Goal: Information Seeking & Learning: Learn about a topic

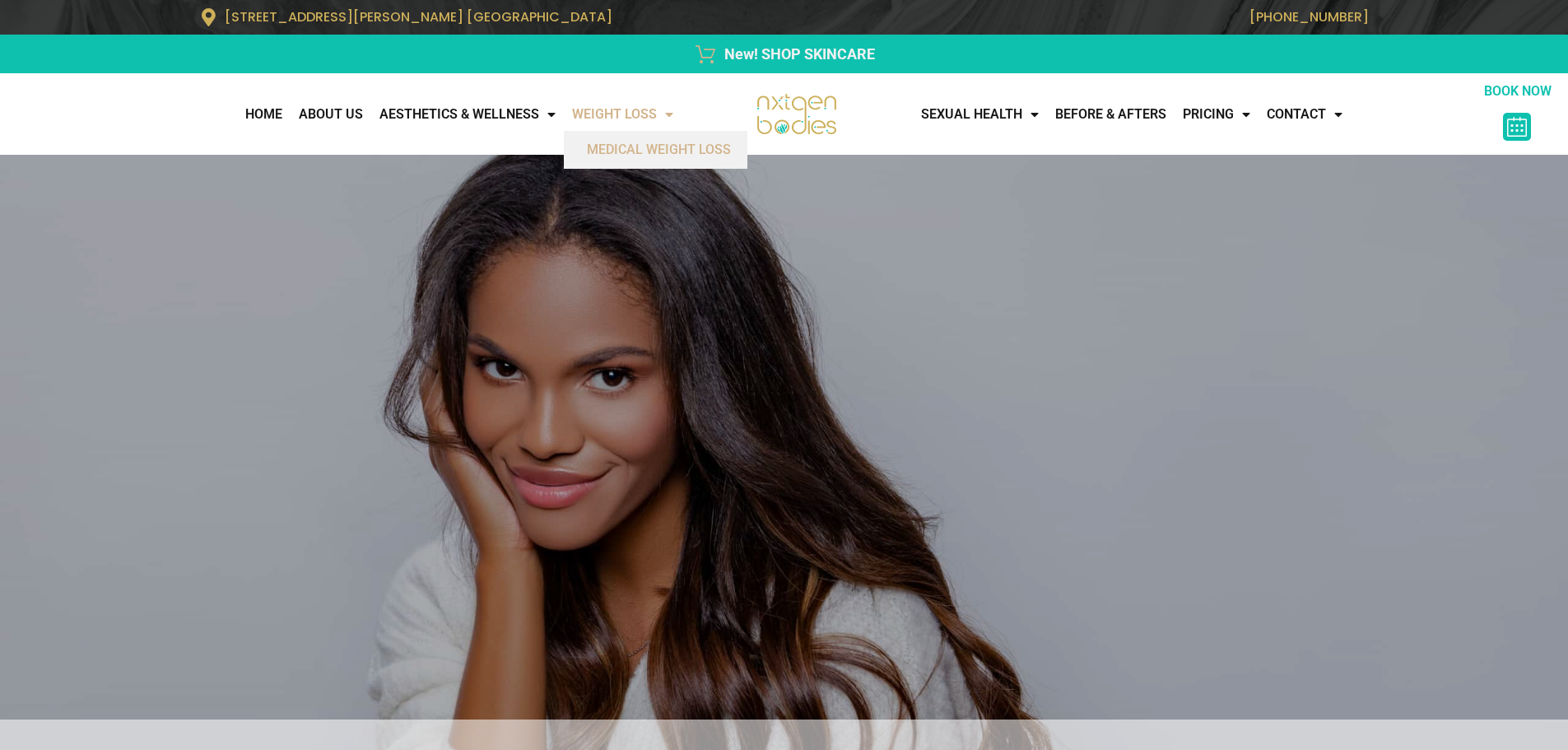
click at [112, 119] on nav "Home About Us AESTHETICS & WELLNESS All Services BOTOX/FILLERS FACIAL TREATMENT…" at bounding box center [345, 114] width 673 height 33
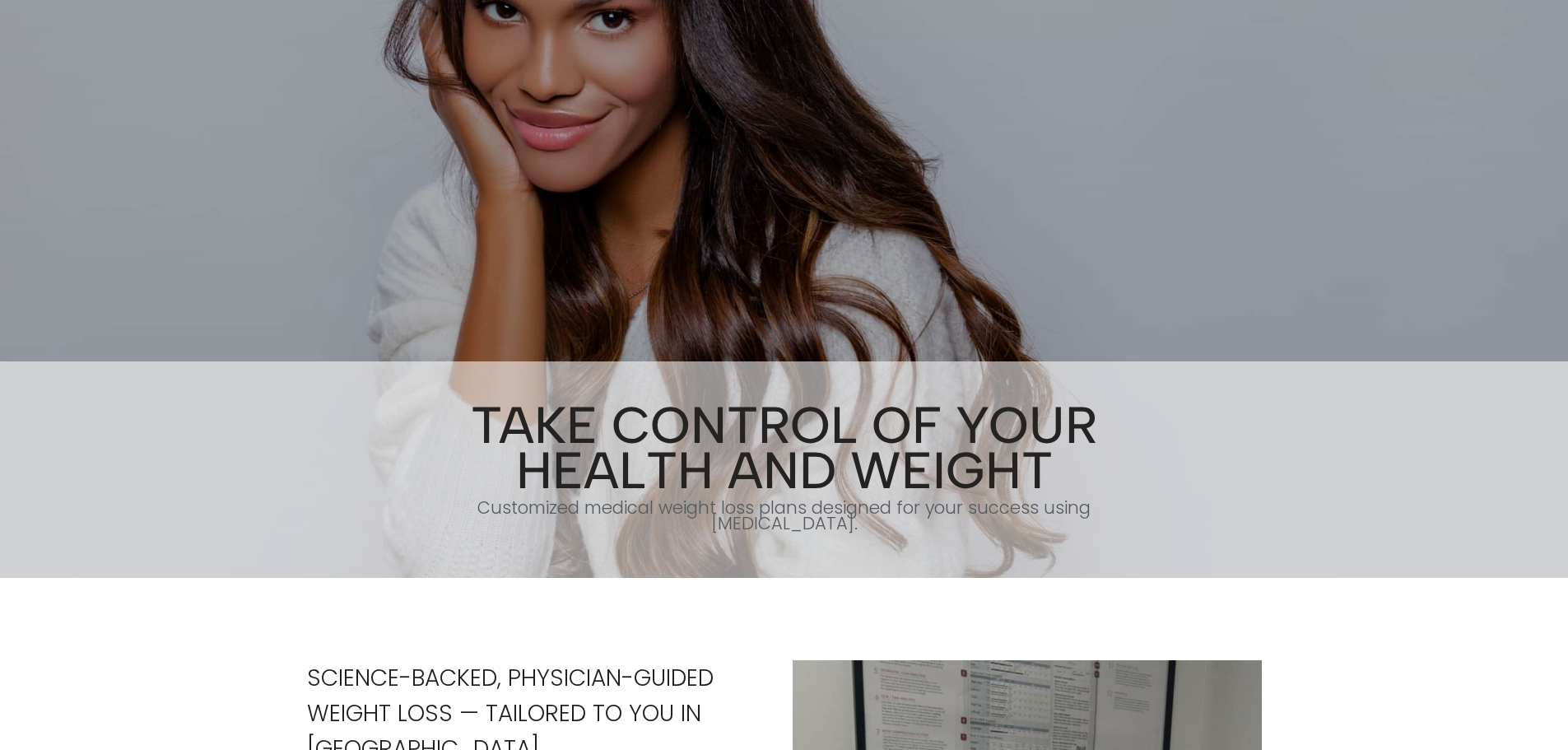
scroll to position [330, 0]
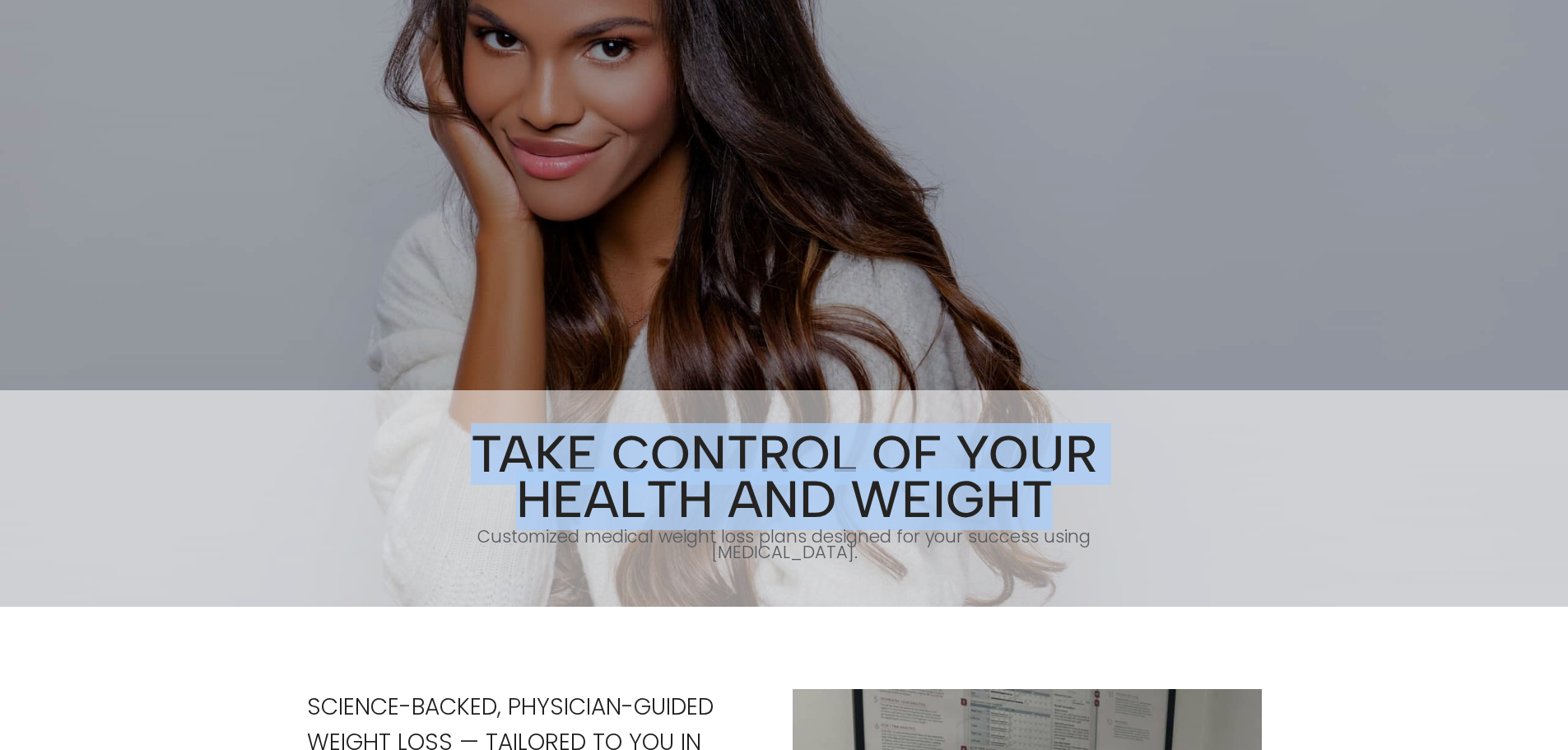
drag, startPoint x: 476, startPoint y: 450, endPoint x: 1058, endPoint y: 521, distance: 586.3
click at [1058, 521] on h1 "Take Control of Your Health and Weight" at bounding box center [784, 477] width 659 height 91
copy h1 "Take Control of Your Health and Weight"
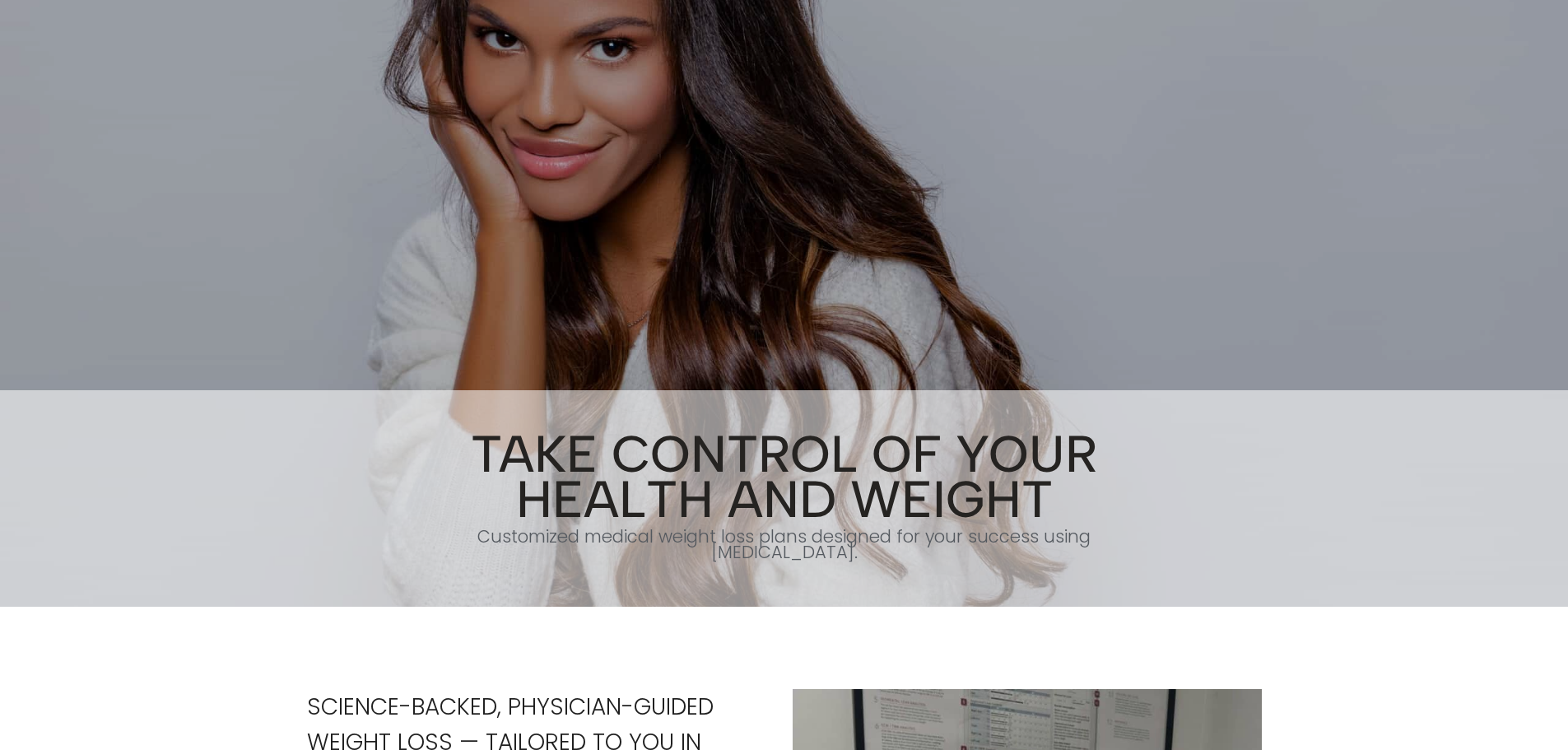
click at [513, 543] on h1 "Customized medical weight loss plans designed for your success using Semaglutid…" at bounding box center [784, 543] width 659 height 31
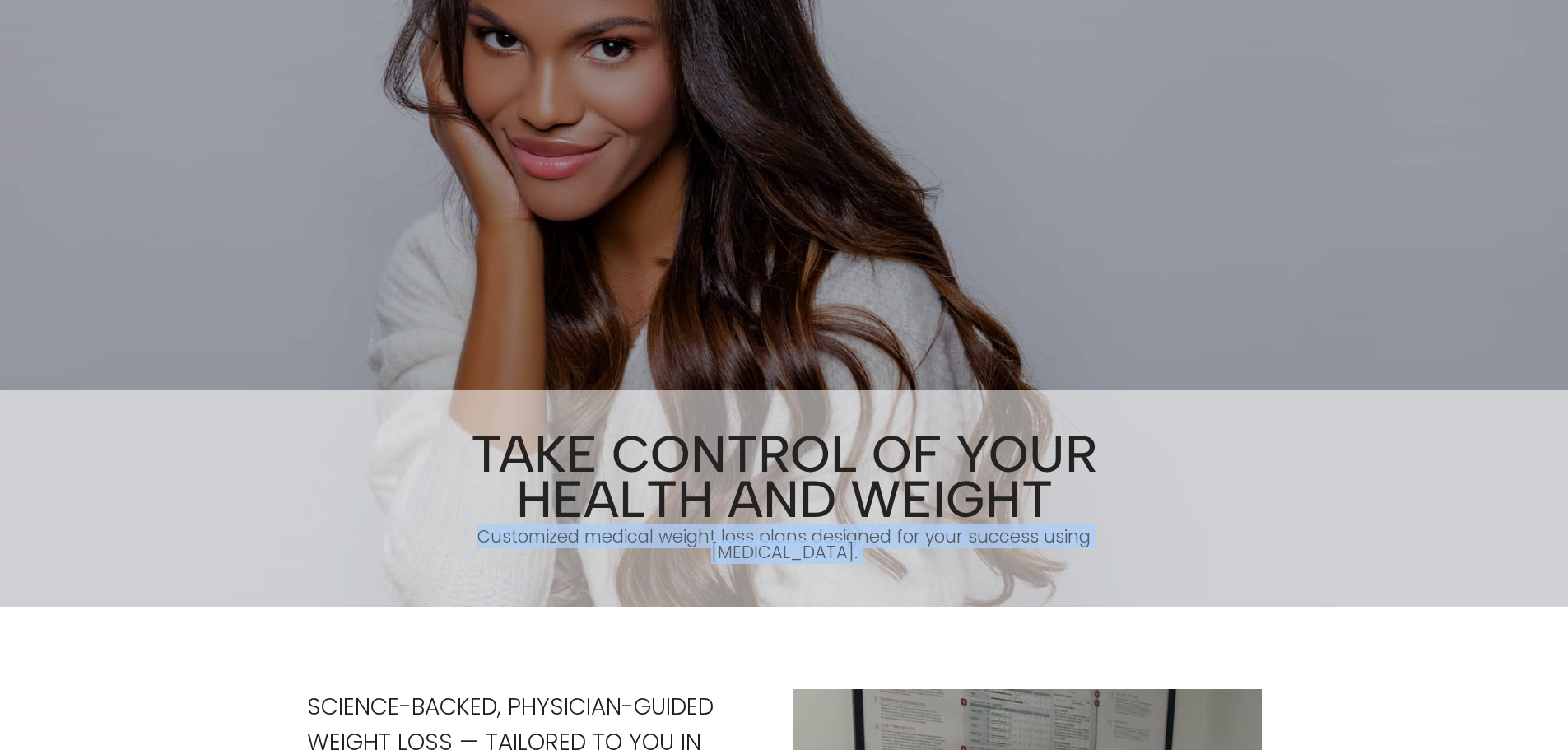
click at [513, 543] on h1 "Customized medical weight loss plans designed for your success using Semaglutid…" at bounding box center [784, 543] width 659 height 31
copy div "Customized medical weight loss plans designed for your success using Semaglutid…"
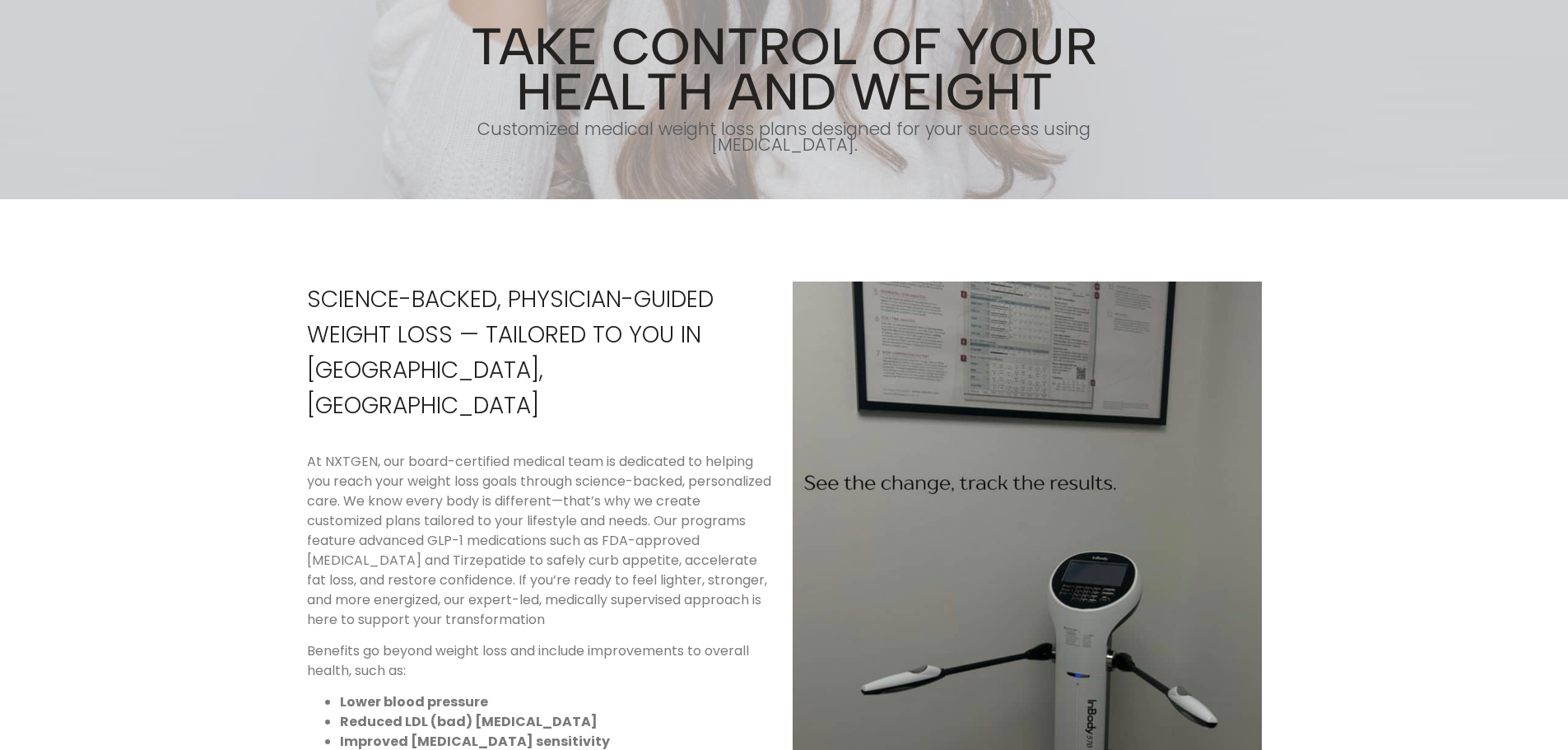
scroll to position [741, 0]
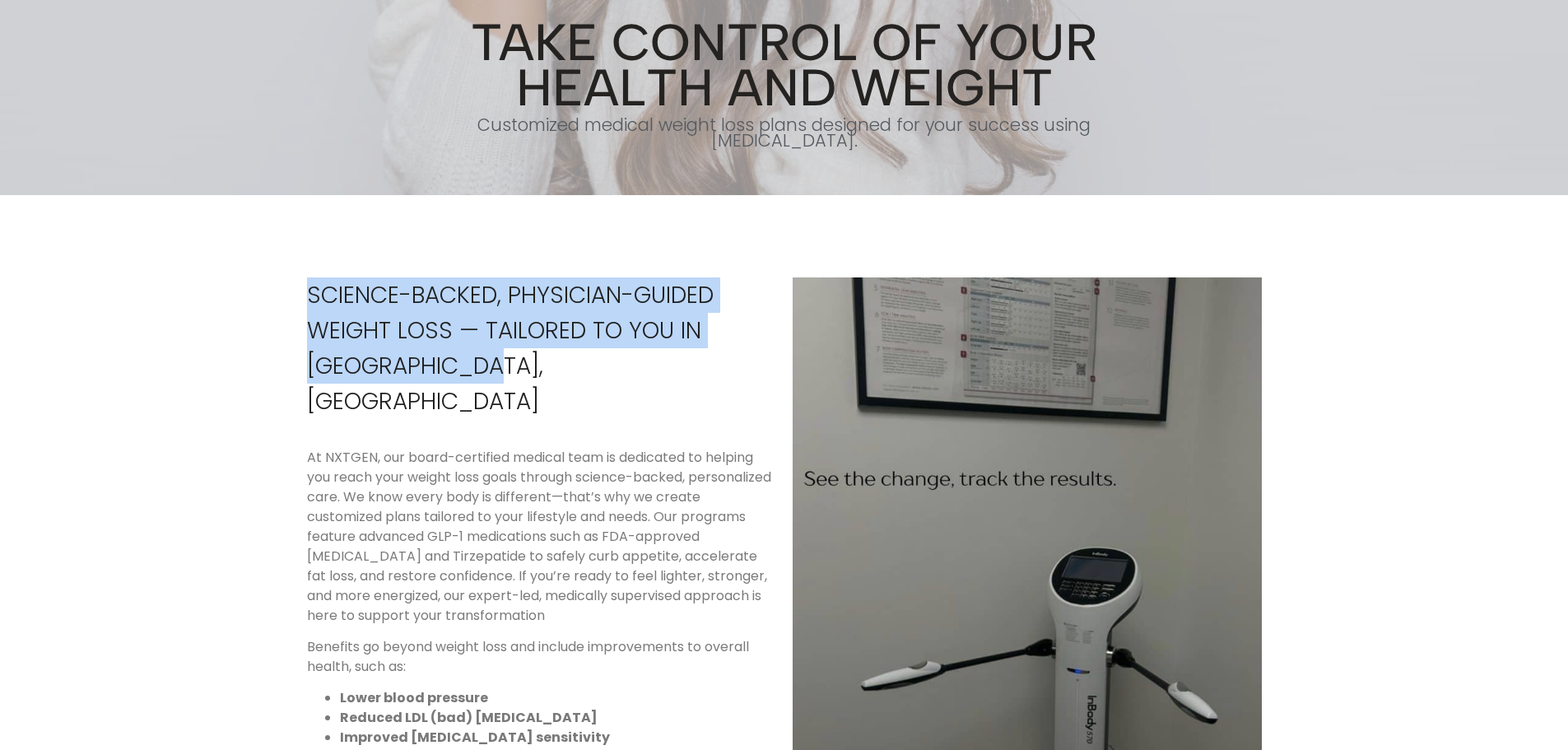
drag, startPoint x: 309, startPoint y: 291, endPoint x: 510, endPoint y: 368, distance: 215.2
click at [510, 368] on p "Science-Backed, Physician-Guided Weight Loss — Tailored to You in Alpharetta, GA" at bounding box center [541, 348] width 469 height 141
copy p "Science-Backed, Physician-Guided Weight Loss — Tailored to You in Alpharetta, GA"
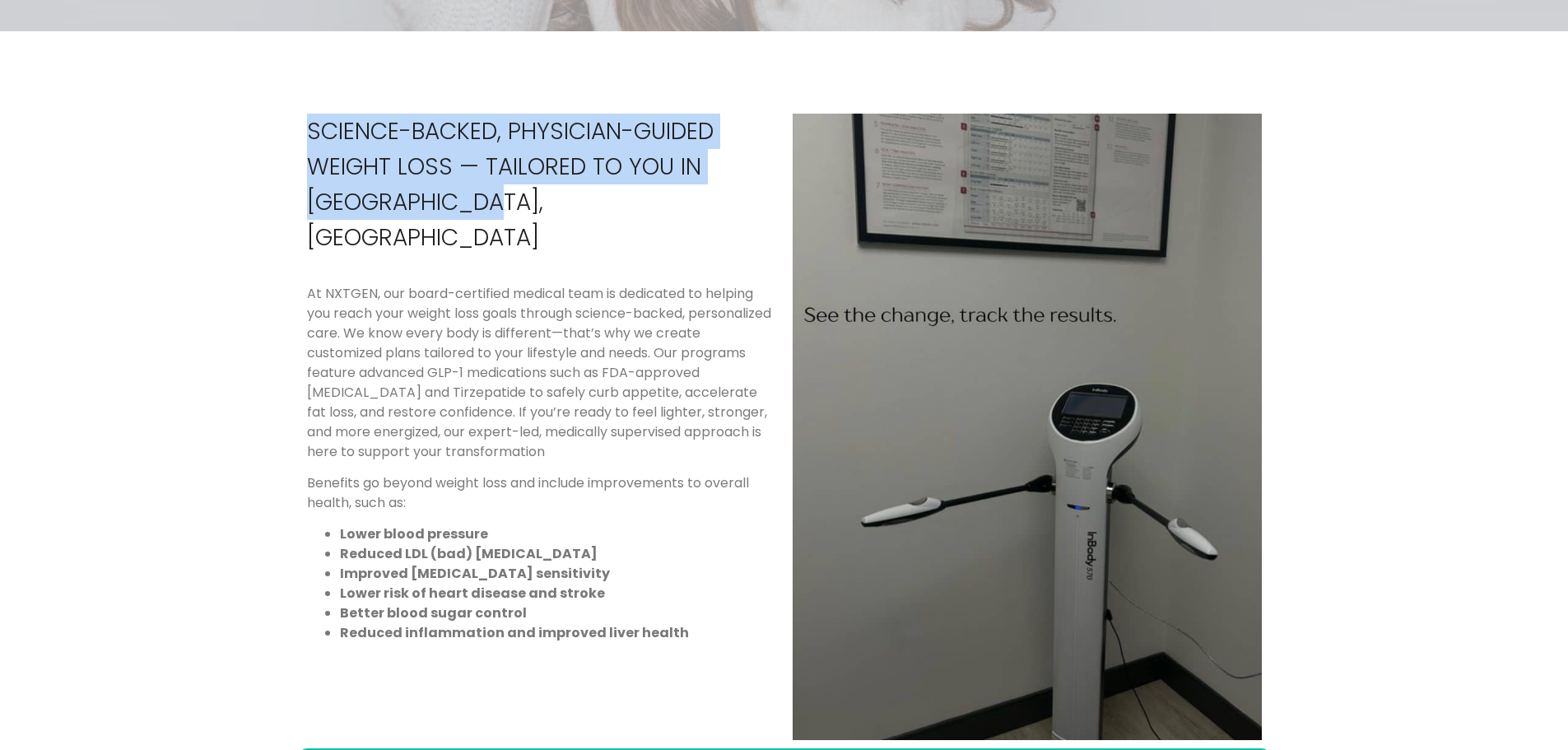
scroll to position [906, 0]
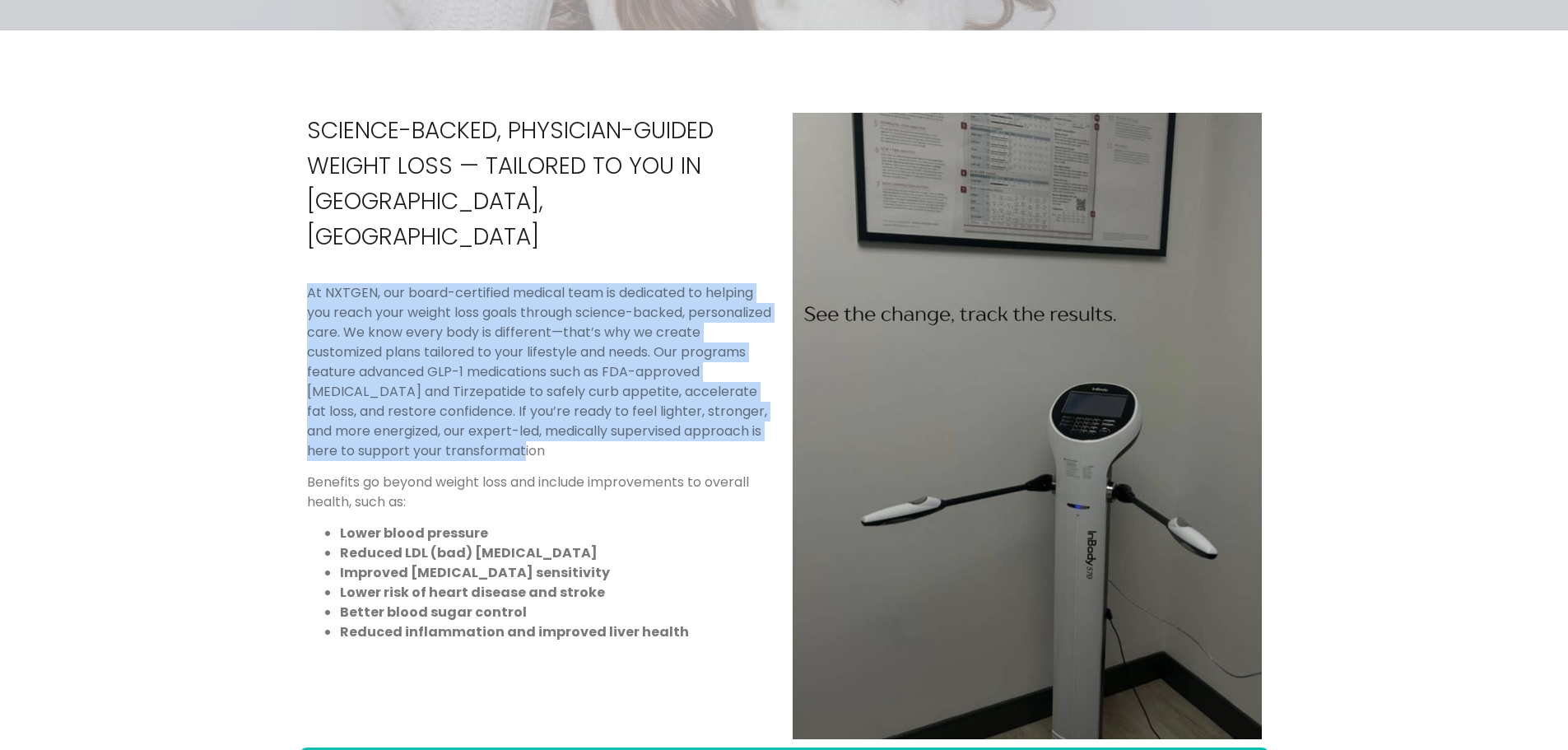
drag, startPoint x: 308, startPoint y: 256, endPoint x: 493, endPoint y: 396, distance: 232.0
click at [493, 396] on p "At NXTGEN, our board-certified medical team is dedicated to helping you reach y…" at bounding box center [541, 372] width 469 height 177
copy p "At NXTGEN, our board-certified medical team is dedicated to helping you reach y…"
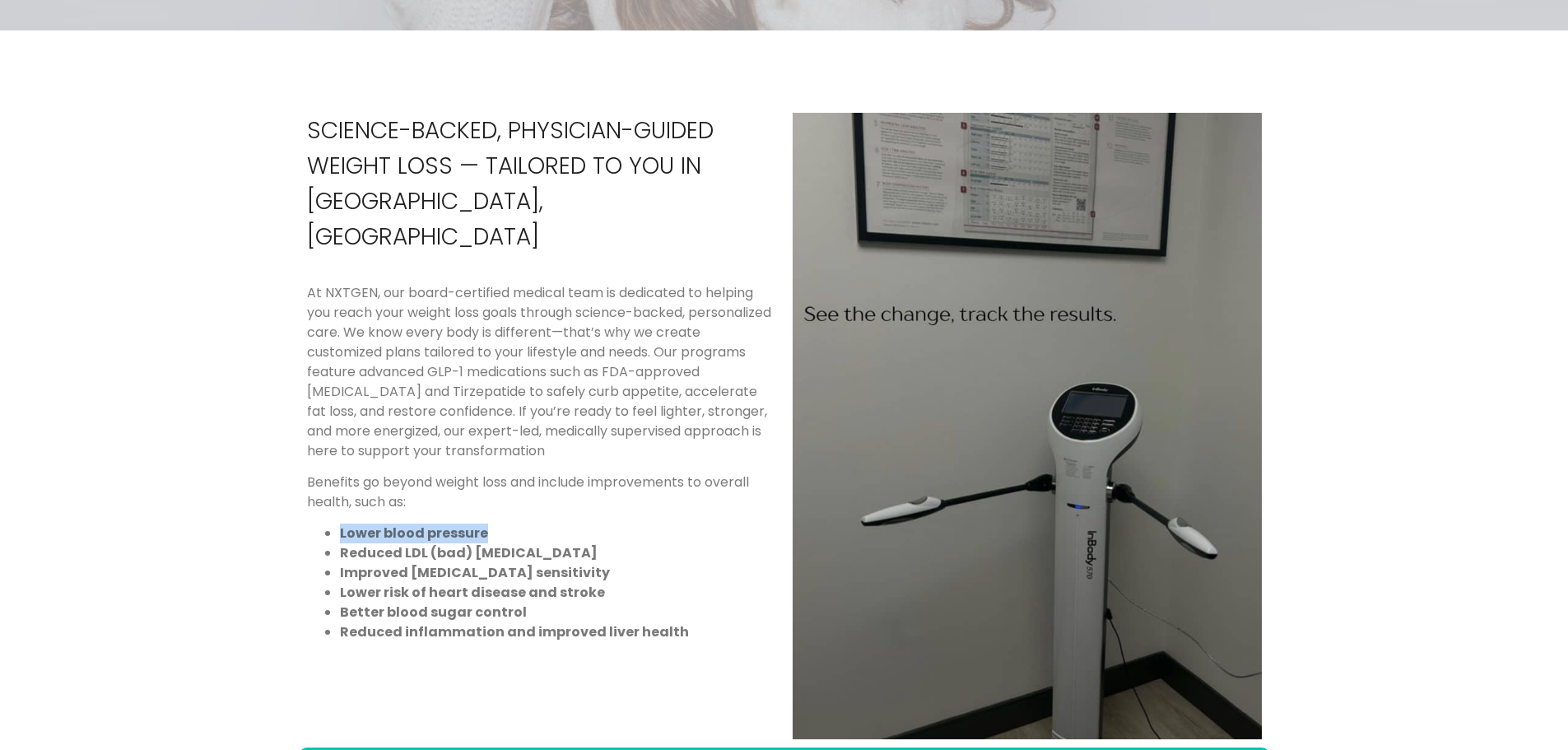
drag, startPoint x: 340, startPoint y: 478, endPoint x: 499, endPoint y: 481, distance: 159.0
click at [499, 524] on li "Lower blood pressure" at bounding box center [557, 533] width 436 height 19
copy b "Lower blood pressure"
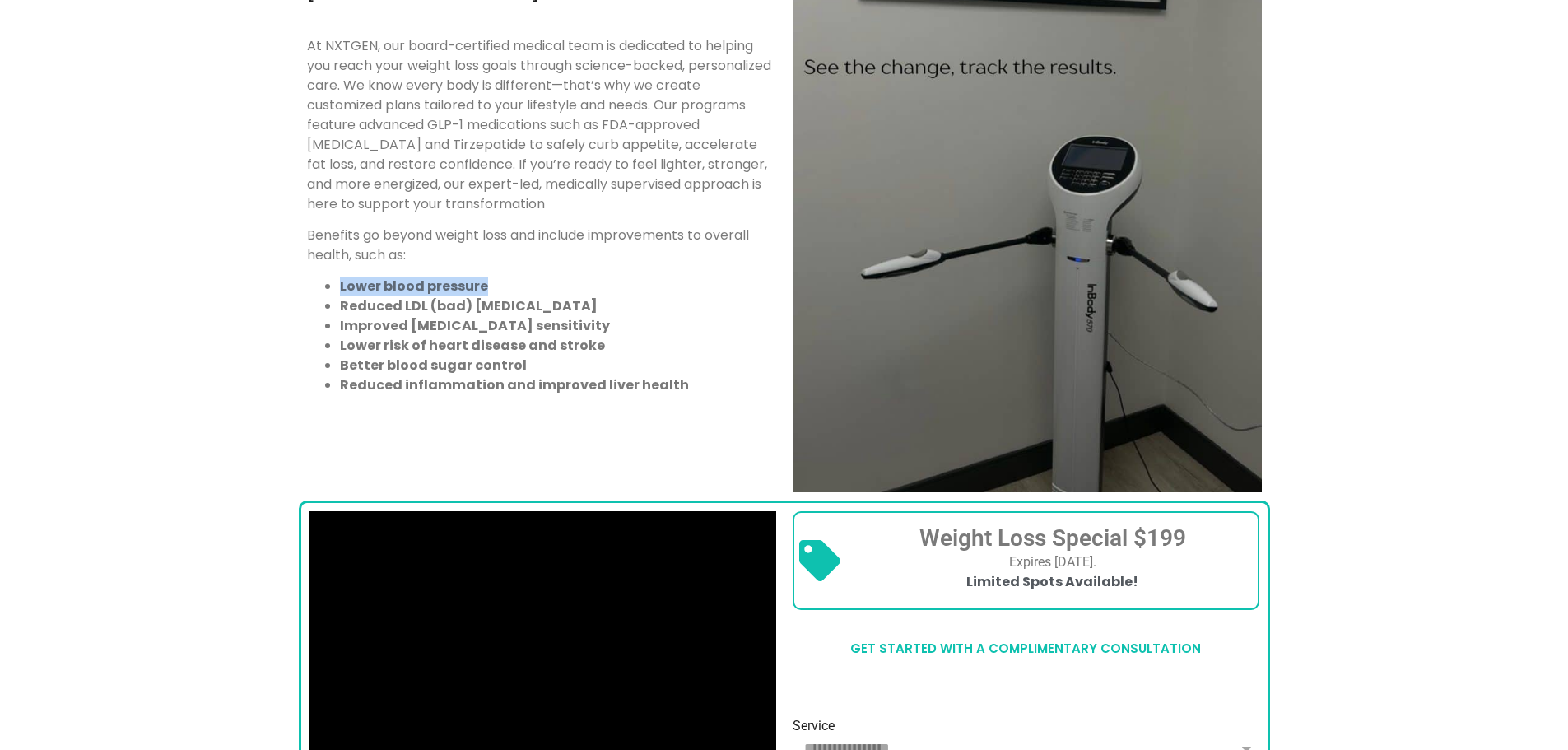
scroll to position [1070, 0]
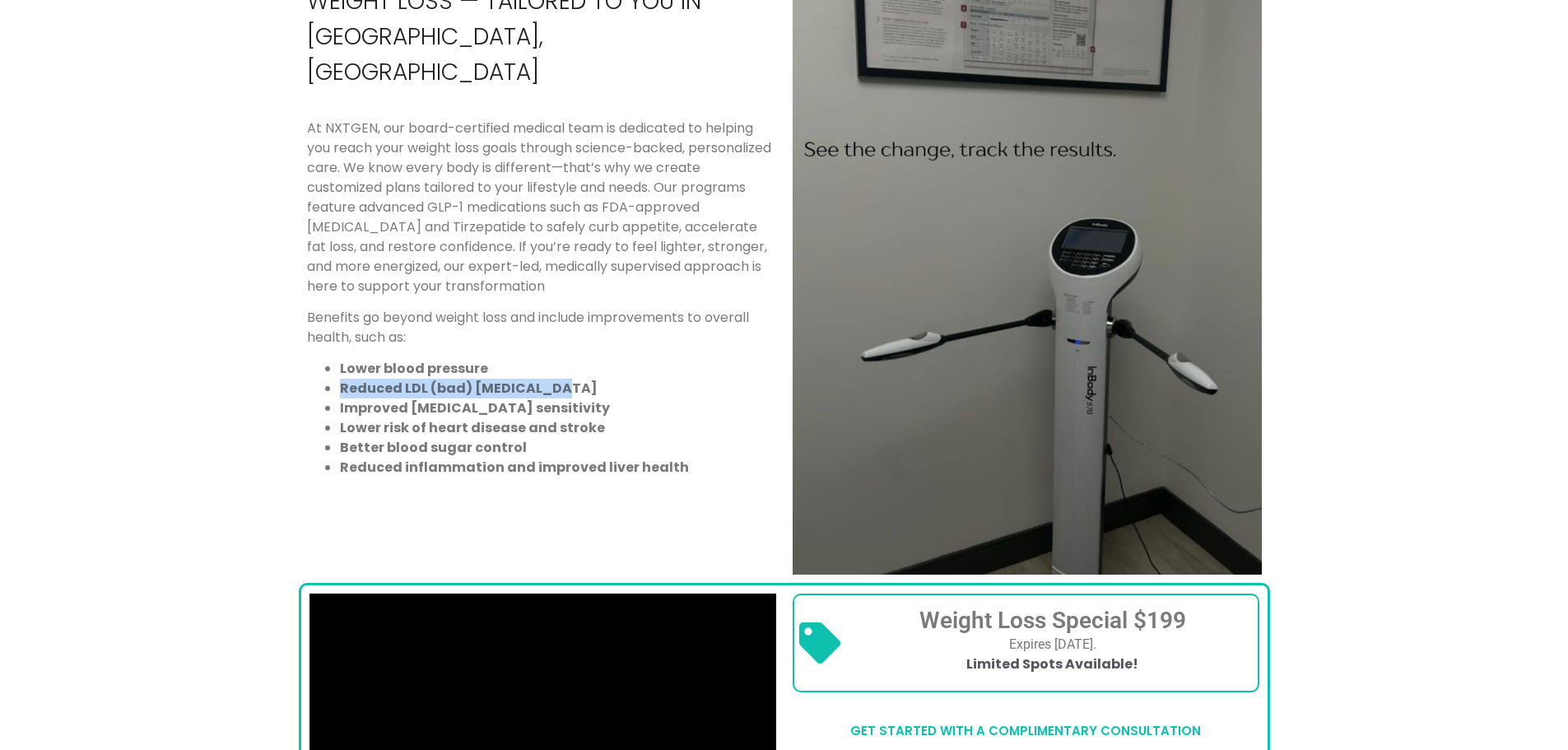
drag, startPoint x: 342, startPoint y: 332, endPoint x: 544, endPoint y: 334, distance: 202.0
click at [544, 378] on li "Reduced LDL (bad) cholesterol" at bounding box center [557, 388] width 436 height 19
copy strong "Reduced LDL (bad) cholesterol"
drag, startPoint x: 335, startPoint y: 348, endPoint x: 527, endPoint y: 353, distance: 192.1
click at [527, 359] on ul "Lower blood pressure Reduced LDL (bad) cholesterol Improved insulin sensitivity…" at bounding box center [541, 418] width 469 height 119
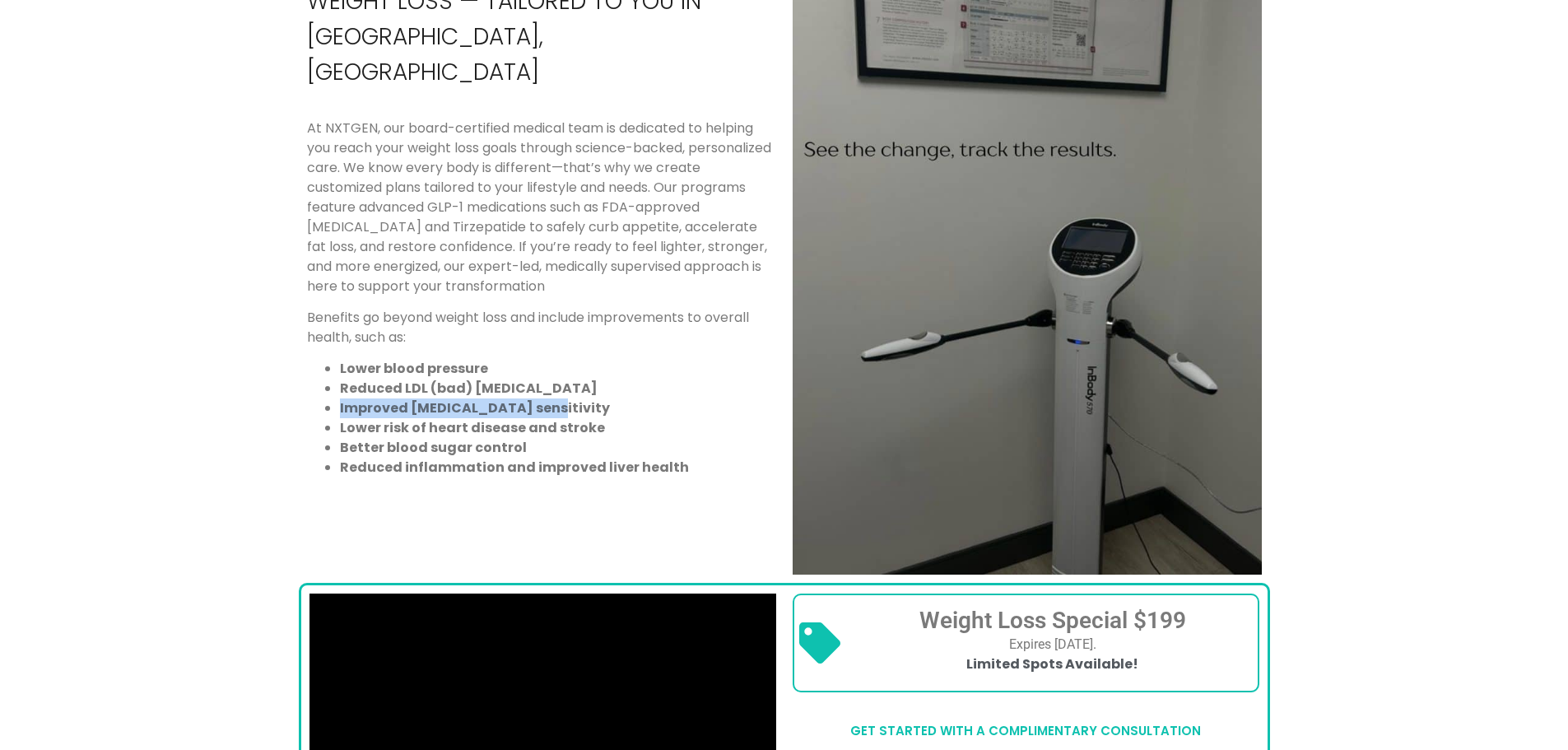
copy strong "Improved insulin sensitivity"
drag, startPoint x: 339, startPoint y: 371, endPoint x: 583, endPoint y: 375, distance: 244.0
click at [583, 418] on li "Lower risk of heart disease and stroke" at bounding box center [557, 427] width 436 height 19
copy strong "Lower risk of heart disease and stroke"
click at [371, 438] on strong "Better blood sugar control" at bounding box center [433, 447] width 187 height 19
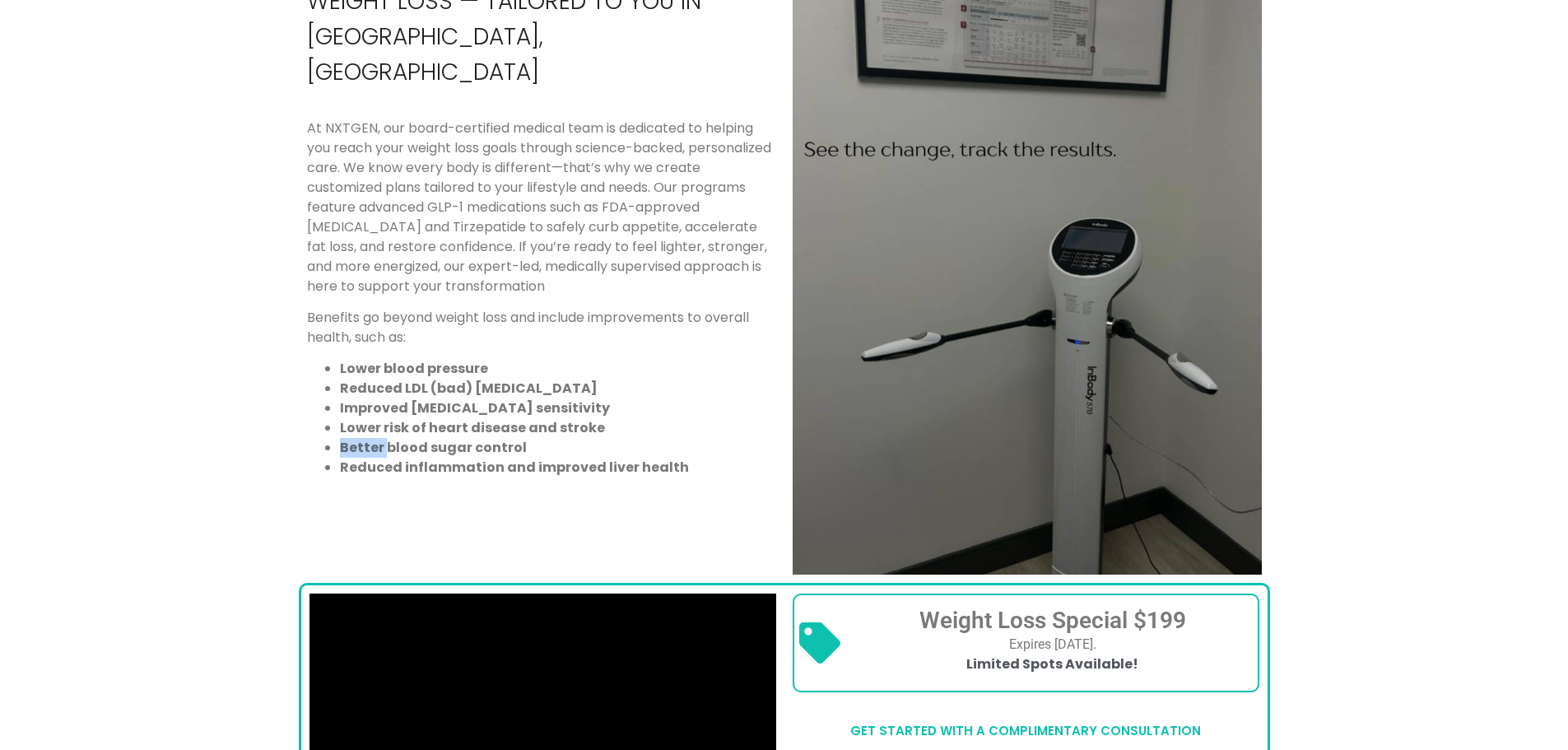
click at [371, 438] on strong "Better blood sugar control" at bounding box center [433, 447] width 187 height 19
copy strong "Better blood sugar control"
click at [612, 457] on li "Reduced inflammation and improved liver health" at bounding box center [557, 467] width 436 height 19
drag, startPoint x: 641, startPoint y: 411, endPoint x: 342, endPoint y: 411, distance: 299.0
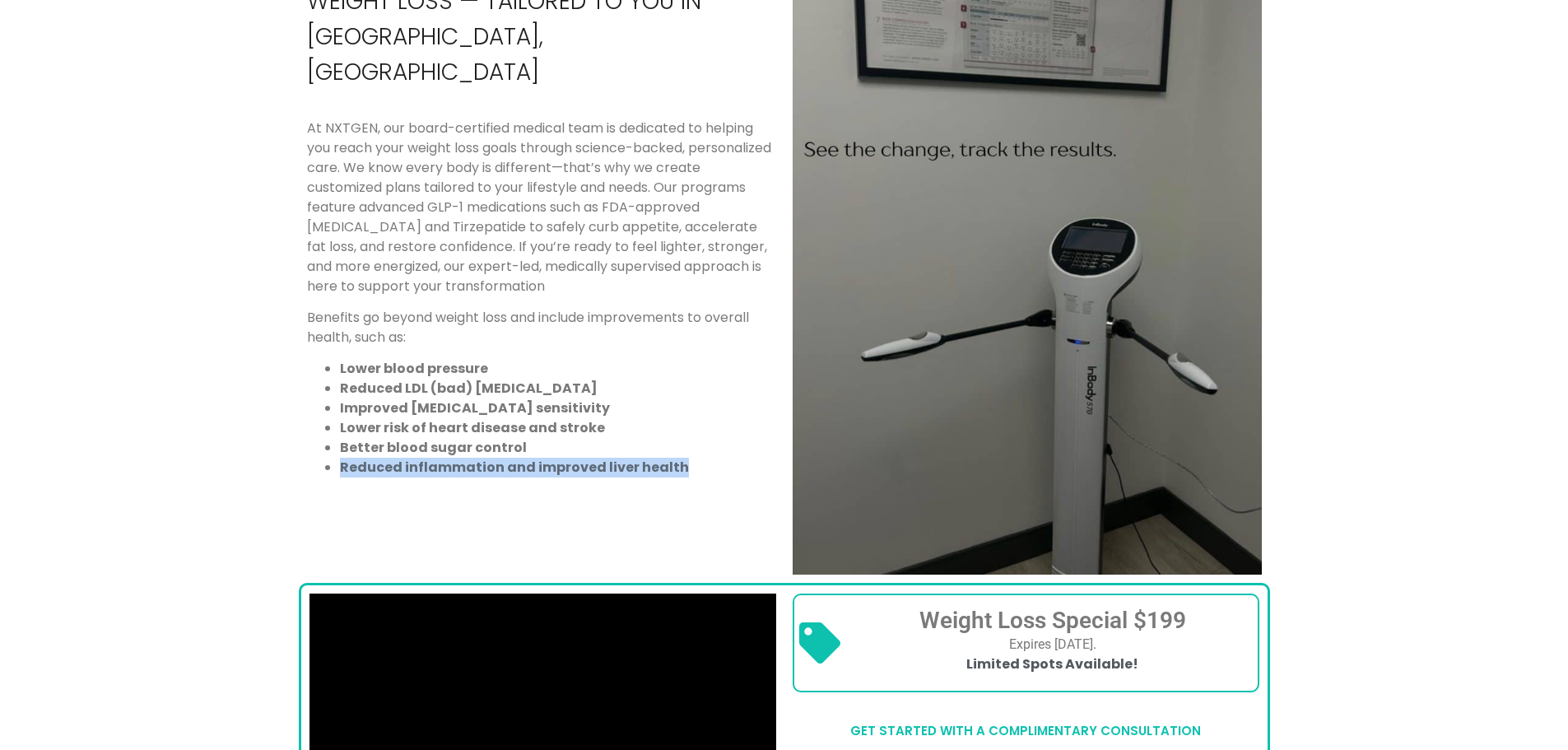
click at [342, 457] on strong "Reduced inflammation and improved liver health" at bounding box center [514, 467] width 349 height 19
copy strong "Reduced inflammation and improved liver health"
click at [379, 453] on div "Science-Backed, Physician-Guided Weight Loss — Tailored to You in Alpharetta, G…" at bounding box center [541, 261] width 486 height 643
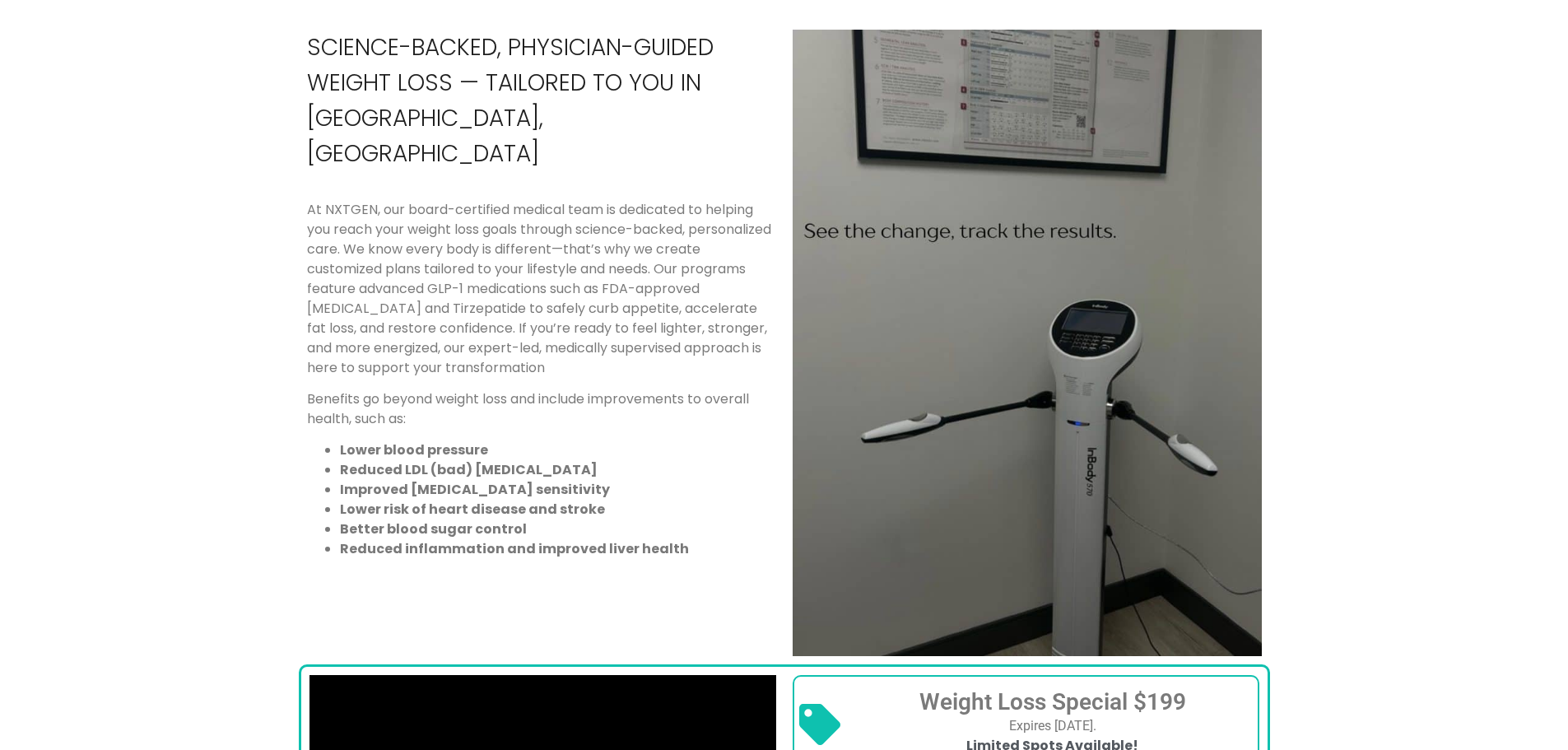
scroll to position [988, 0]
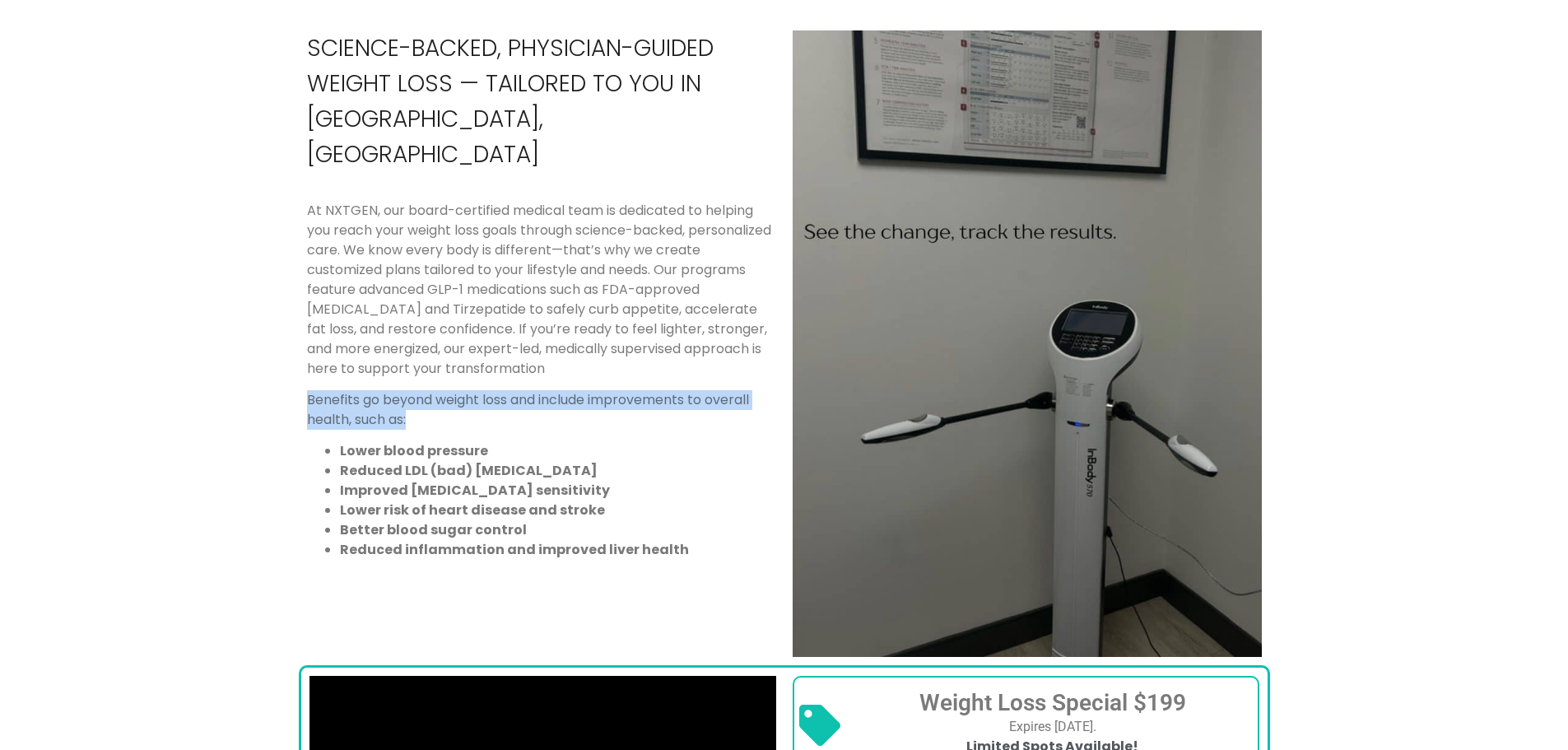
drag, startPoint x: 307, startPoint y: 343, endPoint x: 362, endPoint y: 363, distance: 58.5
click at [362, 390] on p "Benefits go beyond weight loss and include improvements to overall health, such…" at bounding box center [541, 409] width 469 height 40
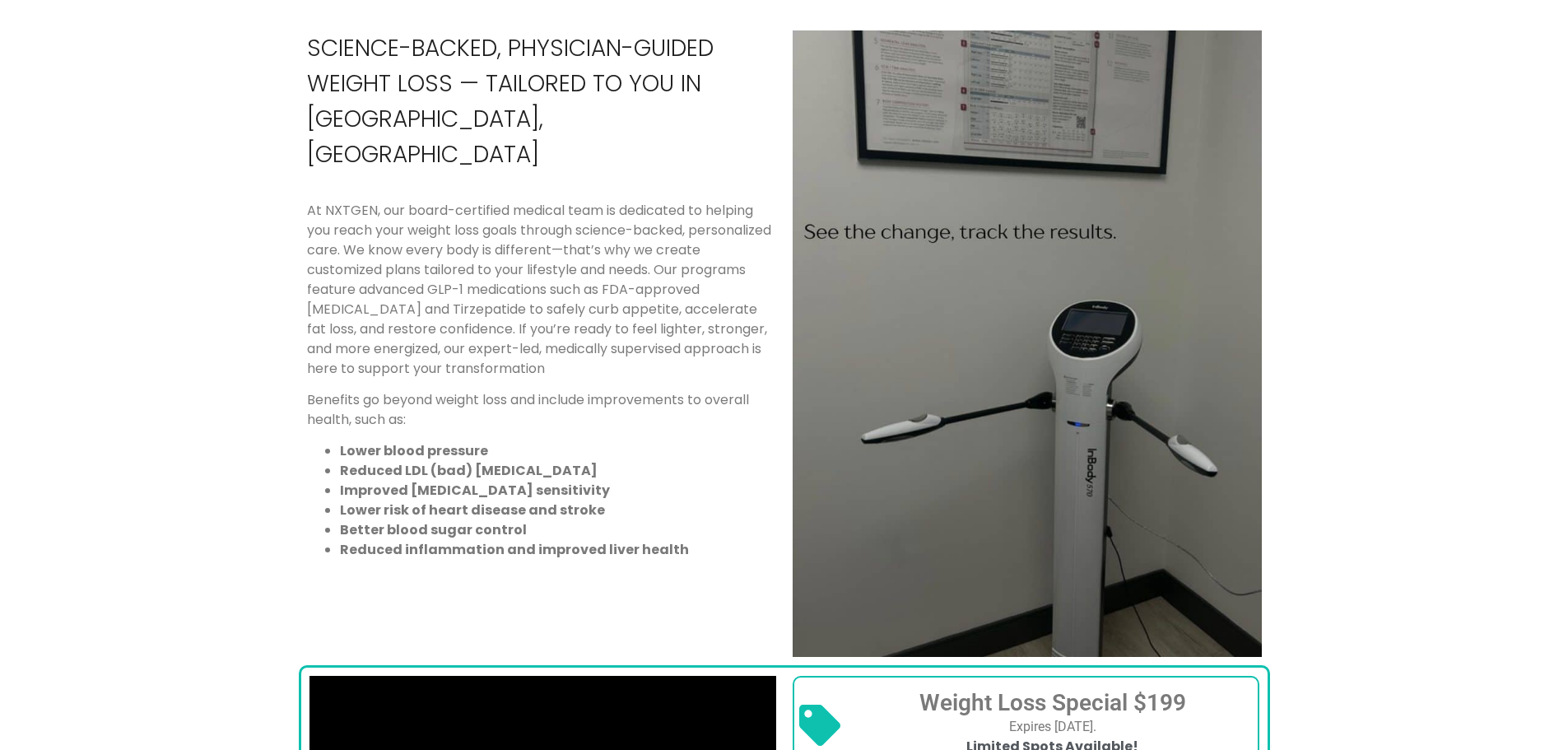
click at [332, 478] on ul "Lower blood pressure Reduced LDL (bad) cholesterol Improved insulin sensitivity…" at bounding box center [541, 500] width 469 height 119
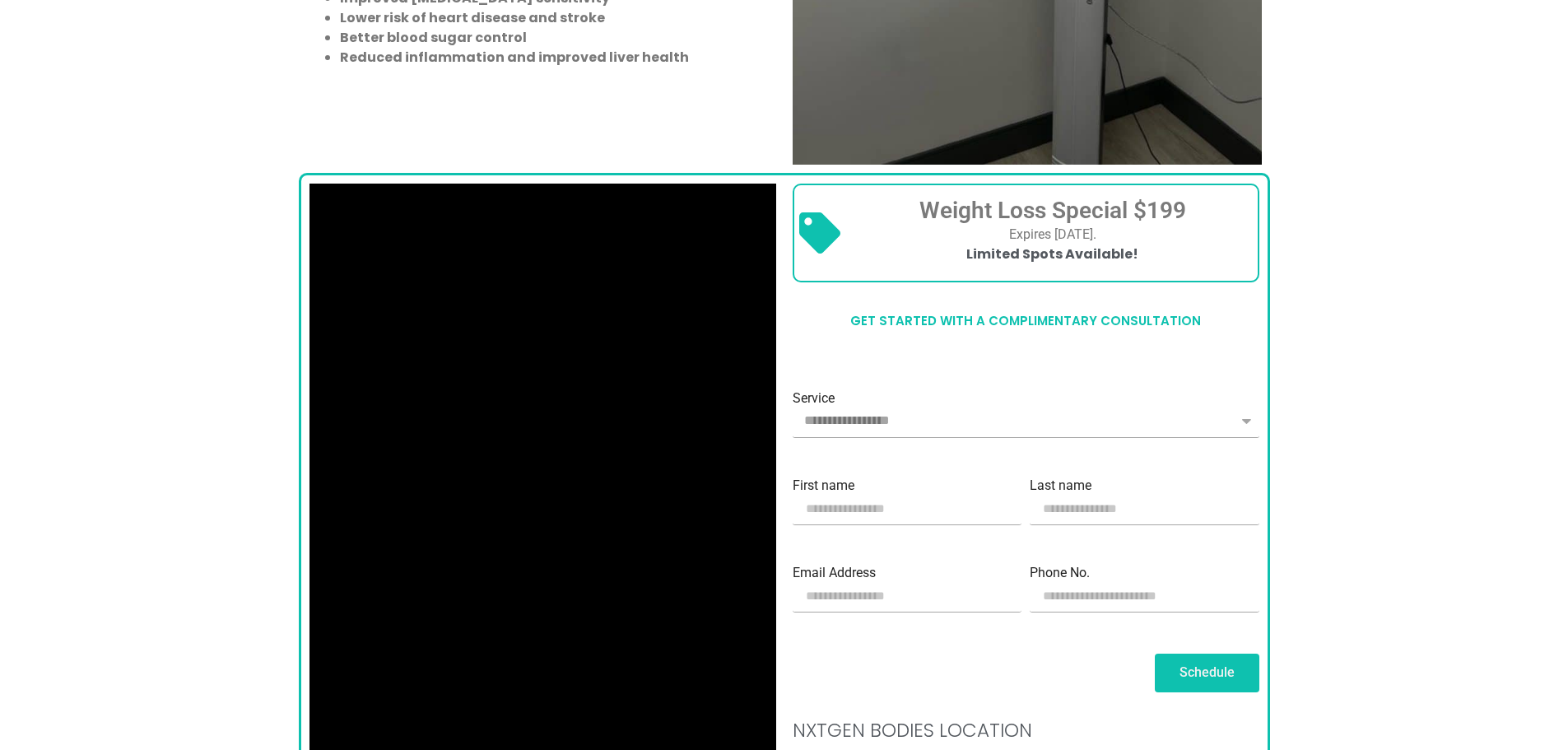
scroll to position [1482, 0]
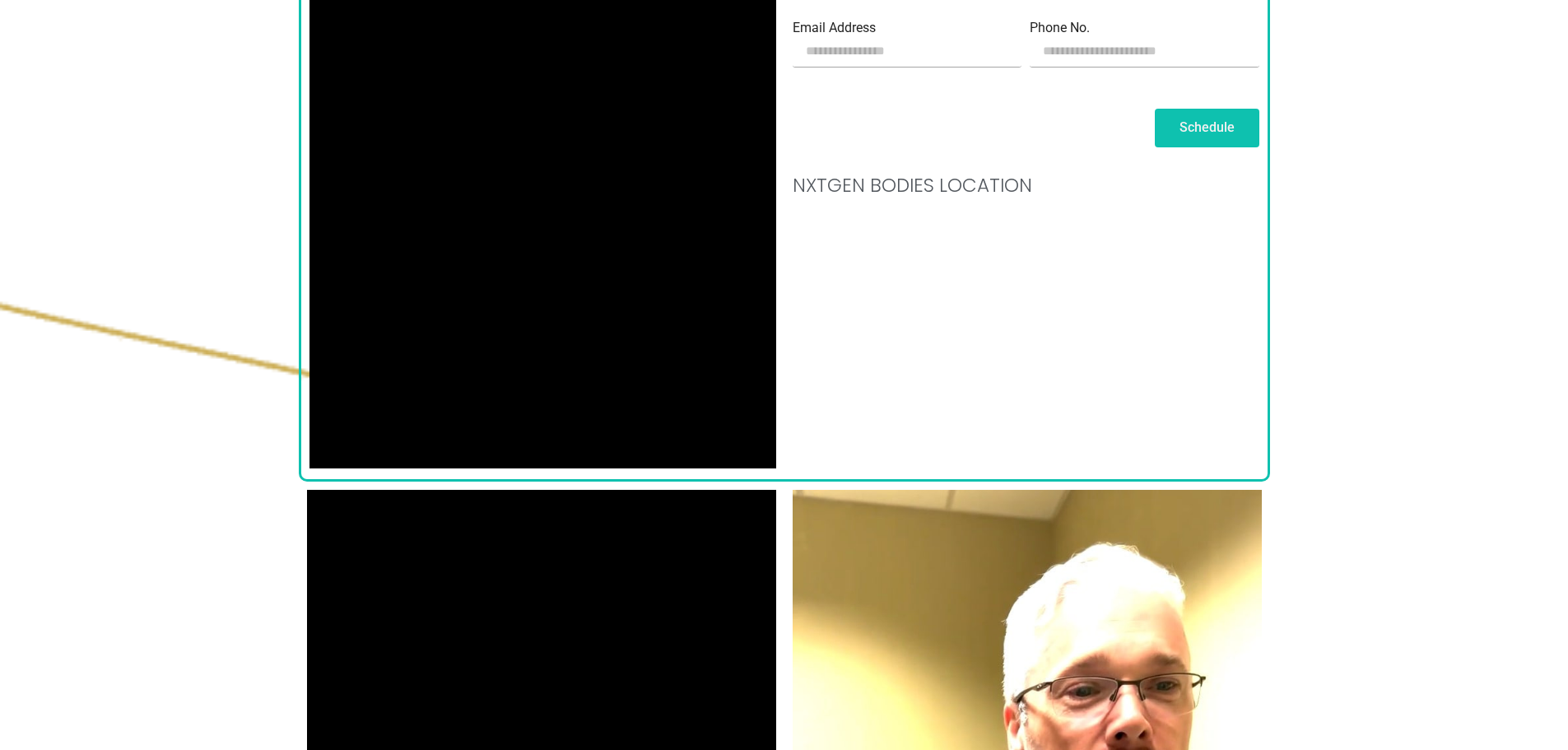
scroll to position [2057, 0]
